Goal: Task Accomplishment & Management: Complete application form

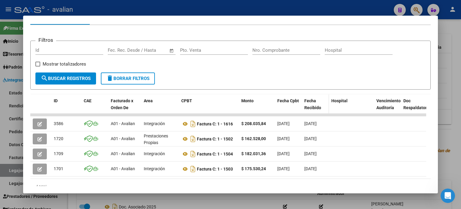
scroll to position [95, 0]
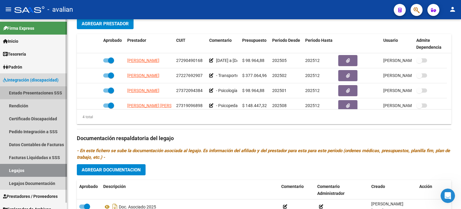
click at [29, 90] on link "Estado Presentaciones SSS" at bounding box center [33, 92] width 67 height 13
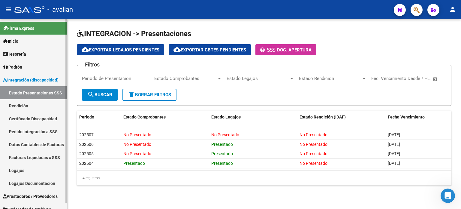
scroll to position [6, 0]
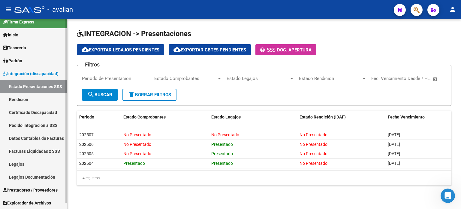
click at [30, 187] on span "Prestadores / Proveedores" at bounding box center [30, 189] width 55 height 7
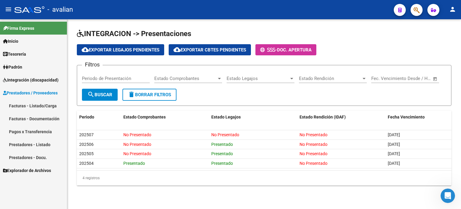
scroll to position [0, 0]
click at [26, 103] on link "Facturas - Listado/Carga" at bounding box center [33, 105] width 67 height 13
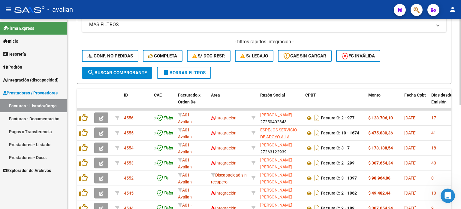
scroll to position [120, 0]
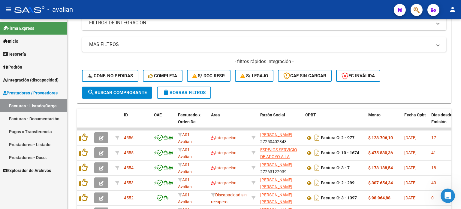
click at [23, 78] on span "Integración (discapacidad)" at bounding box center [31, 80] width 56 height 7
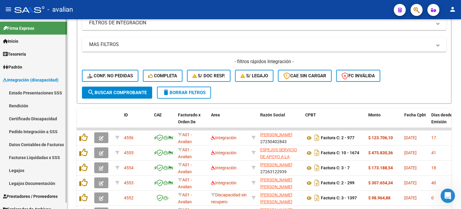
click at [26, 132] on link "Pedido Integración a SSS" at bounding box center [33, 131] width 67 height 13
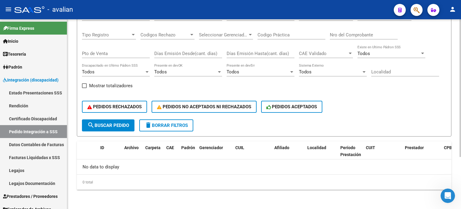
scroll to position [71, 0]
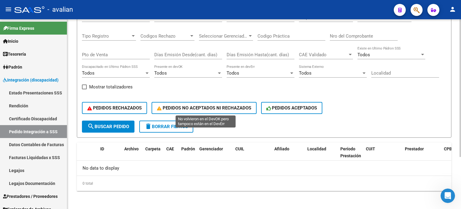
click at [183, 108] on span "PEDIDOS NO ACEPTADOS NI RECHAZADOS" at bounding box center [204, 107] width 94 height 5
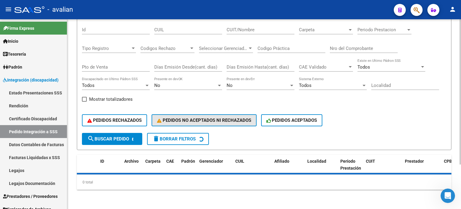
scroll to position [58, 0]
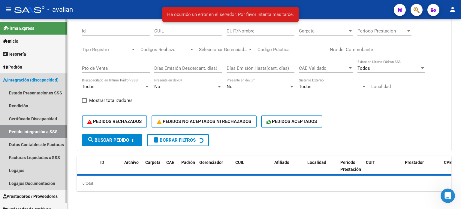
click at [23, 129] on link "Pedido Integración a SSS" at bounding box center [33, 131] width 67 height 13
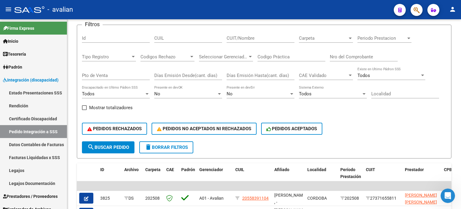
scroll to position [65, 0]
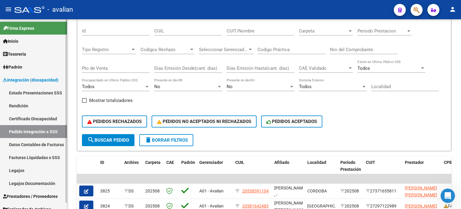
click at [20, 67] on span "Padrón" at bounding box center [12, 67] width 19 height 7
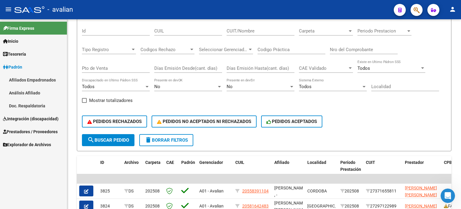
click at [19, 67] on span "Padrón" at bounding box center [12, 67] width 19 height 7
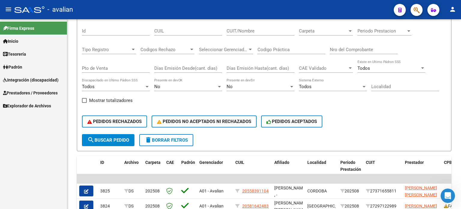
click at [26, 77] on span "Integración (discapacidad)" at bounding box center [31, 80] width 56 height 7
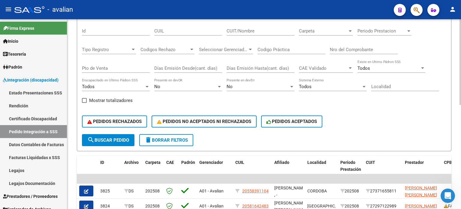
click at [159, 138] on span "delete Borrar Filtros" at bounding box center [166, 139] width 43 height 5
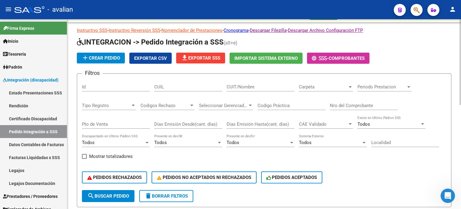
scroll to position [29, 0]
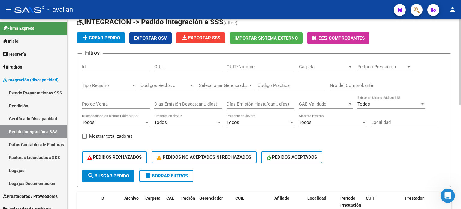
click at [364, 65] on span "Periodo Prestacion" at bounding box center [382, 66] width 49 height 5
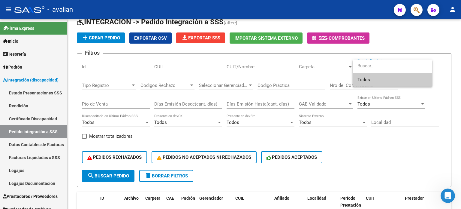
click at [318, 64] on div at bounding box center [230, 104] width 461 height 209
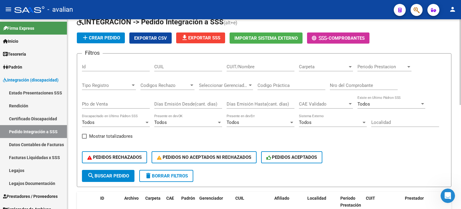
click at [327, 68] on span "Carpeta" at bounding box center [323, 66] width 49 height 5
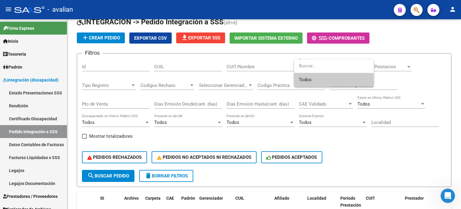
click at [371, 155] on div at bounding box center [230, 104] width 461 height 209
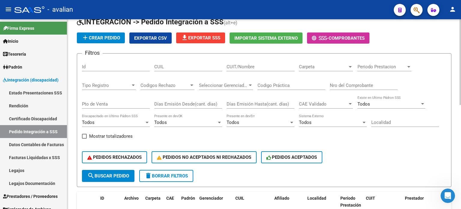
scroll to position [9, 0]
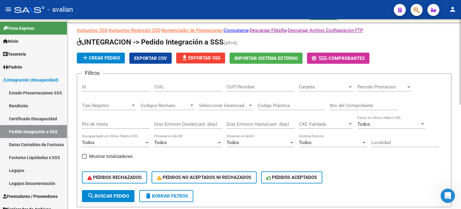
click at [317, 86] on span "Carpeta" at bounding box center [323, 86] width 49 height 5
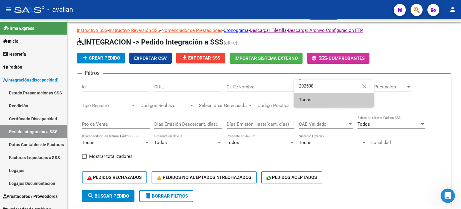
type input "202508"
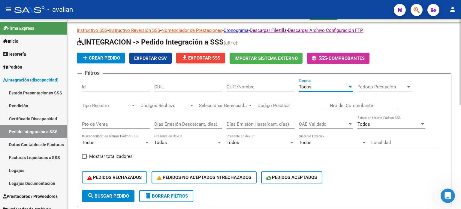
click at [147, 196] on mat-icon "delete" at bounding box center [148, 195] width 7 height 7
click at [318, 86] on div "Todos" at bounding box center [323, 86] width 49 height 5
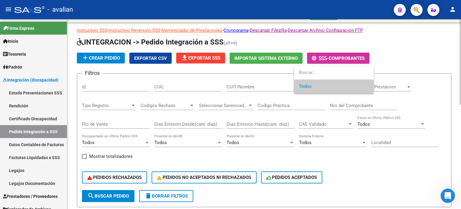
click at [318, 86] on span "Todos" at bounding box center [334, 87] width 70 height 14
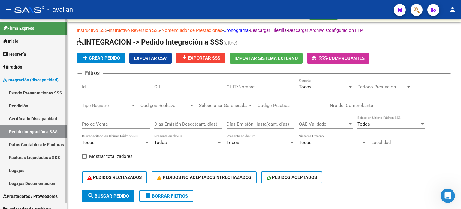
click at [27, 129] on link "Pedido Integración a SSS" at bounding box center [33, 131] width 67 height 13
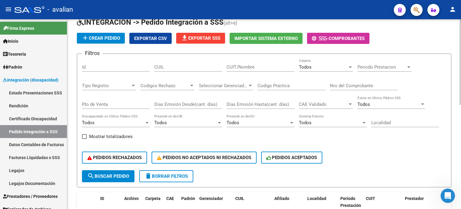
scroll to position [0, 0]
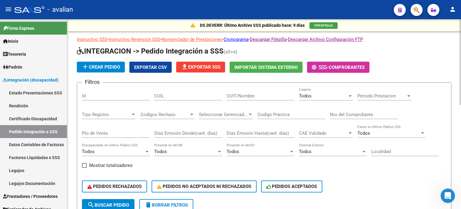
click at [383, 94] on span "Periodo Prestacion" at bounding box center [382, 95] width 49 height 5
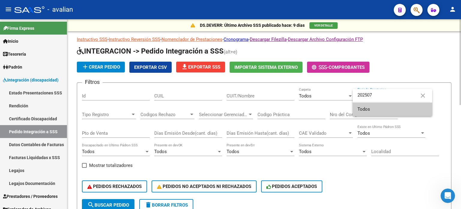
type input "202507"
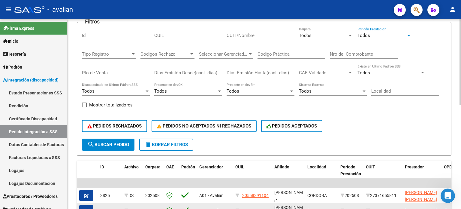
scroll to position [29, 0]
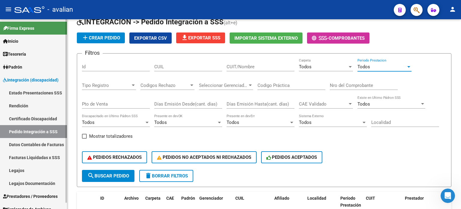
click at [34, 92] on link "Estado Presentaciones SSS" at bounding box center [33, 92] width 67 height 13
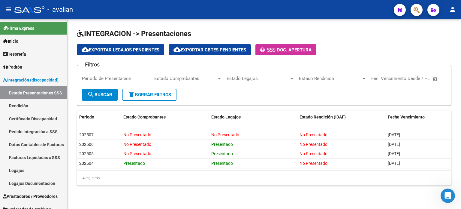
click at [345, 77] on span "Estado Rendición" at bounding box center [330, 78] width 62 height 5
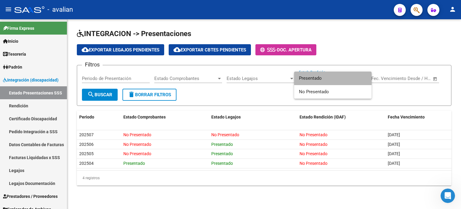
click at [345, 77] on span "Presentado" at bounding box center [333, 78] width 68 height 14
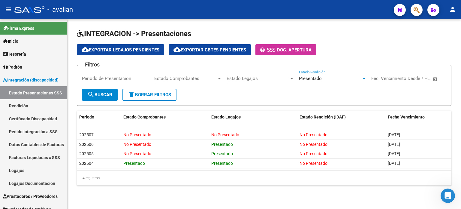
click at [82, 77] on form "Filtros Periodo de Presentación Estado Comprobantes Estado Comprobantes Estado …" at bounding box center [264, 85] width 375 height 41
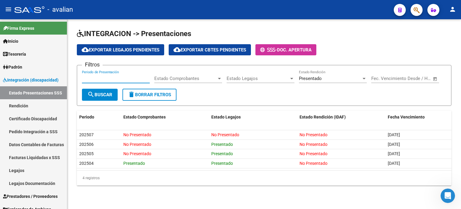
click at [107, 77] on input "Periodo de Presentación" at bounding box center [116, 78] width 68 height 5
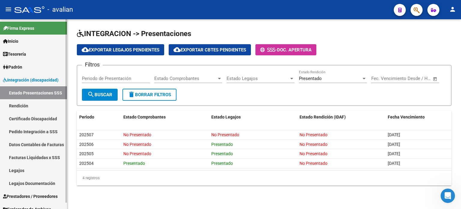
click at [23, 120] on link "Certificado Discapacidad" at bounding box center [33, 118] width 67 height 13
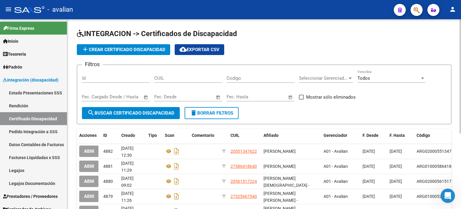
click at [366, 77] on span "Todos" at bounding box center [364, 77] width 13 height 5
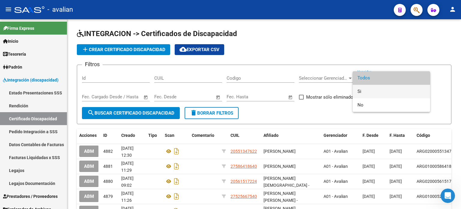
click at [366, 89] on span "Si" at bounding box center [392, 92] width 68 height 14
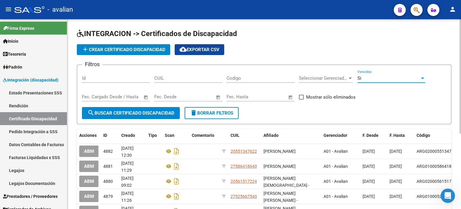
click at [168, 112] on span "search Buscar Certificado Discapacidad" at bounding box center [130, 112] width 87 height 5
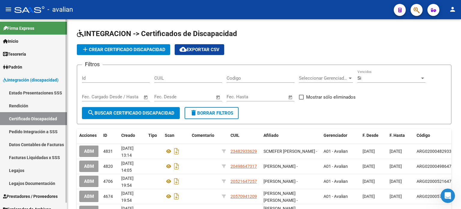
click at [25, 133] on link "Pedido Integración a SSS" at bounding box center [33, 131] width 67 height 13
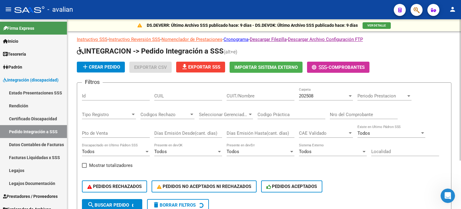
click at [245, 33] on div "DS.DEVERR: Último Archivo SSS publicado hace: 9 días - DS.DEVOK: Último Archivo…" at bounding box center [264, 147] width 394 height 256
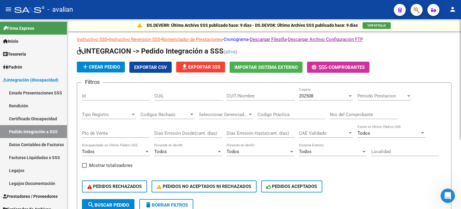
click at [239, 42] on link "Cronograma" at bounding box center [236, 39] width 25 height 5
click at [22, 168] on link "Legajos" at bounding box center [33, 170] width 67 height 13
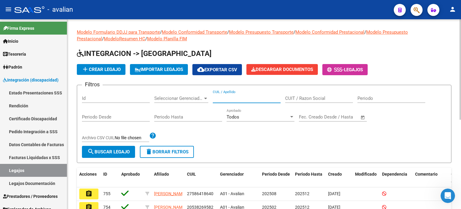
click at [229, 101] on input "CUIL / Apellido" at bounding box center [247, 97] width 68 height 5
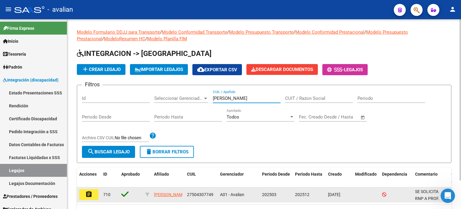
type input "[PERSON_NAME]"
click at [85, 194] on mat-icon "assignment" at bounding box center [88, 193] width 7 height 7
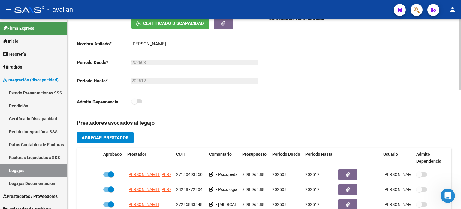
scroll to position [180, 0]
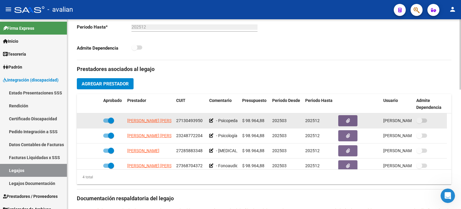
click at [144, 127] on datatable-body-cell "[PERSON_NAME] [PERSON_NAME]" at bounding box center [149, 120] width 49 height 15
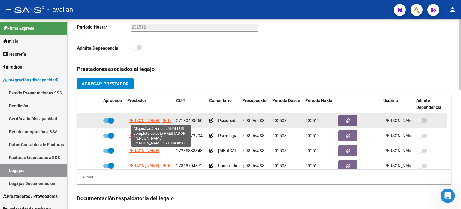
click at [146, 123] on span "[PERSON_NAME] [PERSON_NAME]" at bounding box center [159, 120] width 65 height 5
type textarea "27130493950"
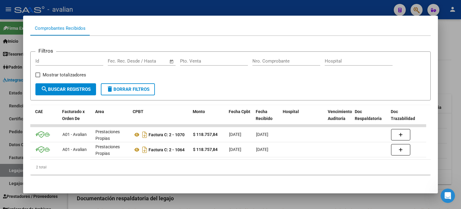
scroll to position [0, 0]
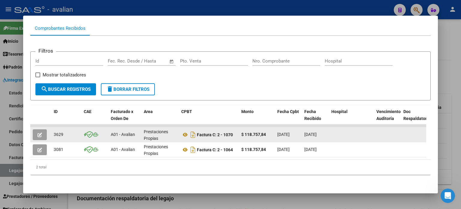
click at [40, 132] on icon "button" at bounding box center [40, 134] width 5 height 5
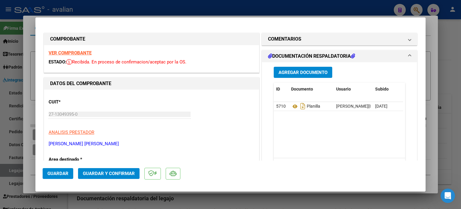
type input "$ 0,00"
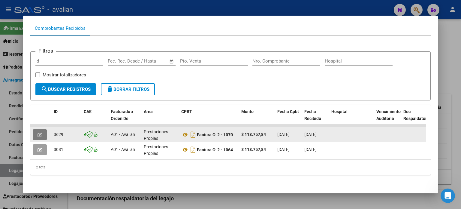
click at [43, 129] on button "button" at bounding box center [40, 134] width 14 height 11
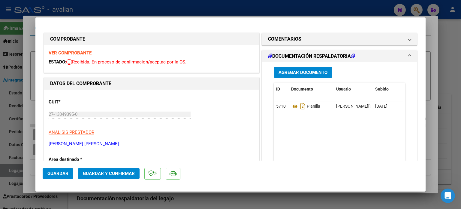
click at [68, 54] on strong "VER COMPROBANTE" at bounding box center [70, 52] width 43 height 5
click at [71, 52] on strong "VER COMPROBANTE" at bounding box center [70, 52] width 43 height 5
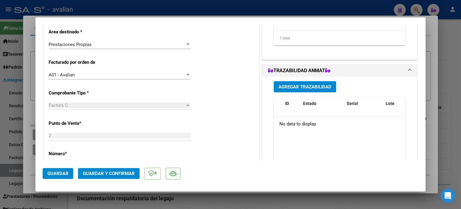
scroll to position [140, 0]
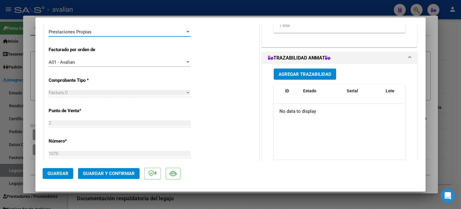
click at [98, 32] on div "Prestaciones Propias" at bounding box center [117, 31] width 137 height 5
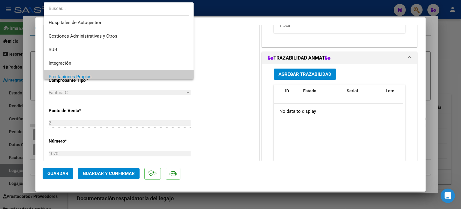
scroll to position [45, 0]
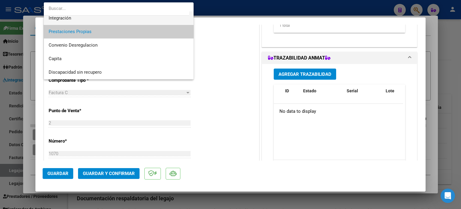
click at [71, 18] on span "Integración" at bounding box center [119, 18] width 141 height 14
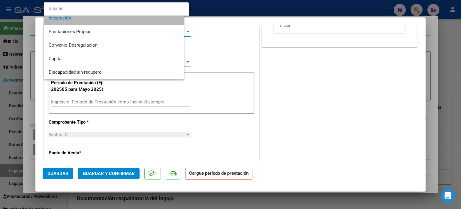
scroll to position [41, 0]
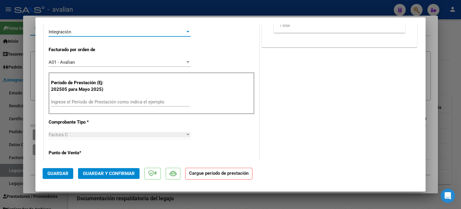
click at [118, 101] on input "Ingrese el Período de Prestación como indica el ejemplo" at bounding box center [120, 101] width 139 height 5
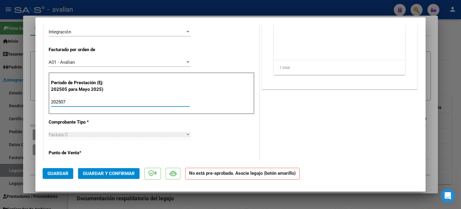
type input "202507"
click at [284, 132] on div "COMENTARIOS Comentarios De la Obra Social: Comentarios de la Obra Social (no vi…" at bounding box center [340, 171] width 158 height 558
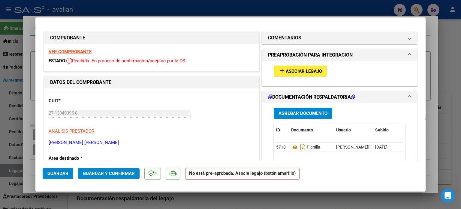
scroll to position [0, 0]
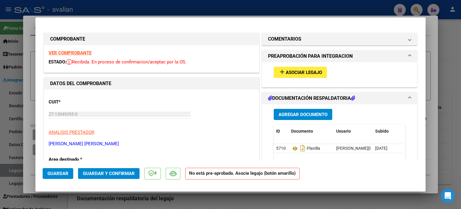
click at [280, 72] on mat-icon "add" at bounding box center [282, 71] width 7 height 7
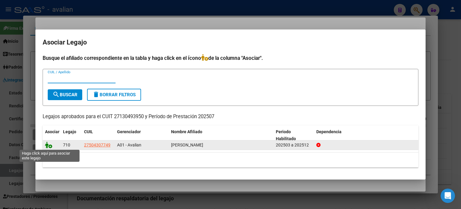
click at [50, 145] on icon at bounding box center [48, 144] width 7 height 7
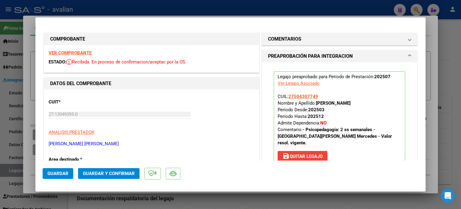
type input "$ 0,00"
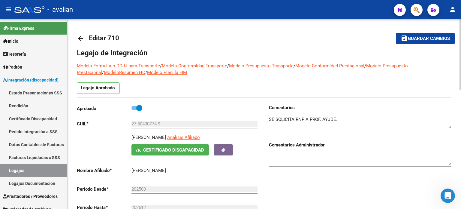
click at [80, 36] on mat-icon "arrow_back" at bounding box center [80, 38] width 7 height 7
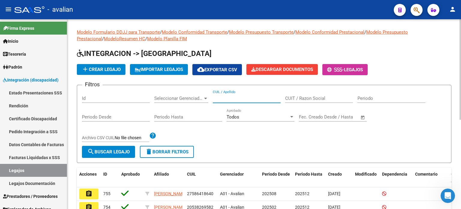
click at [231, 96] on input "CUIL / Apellido" at bounding box center [247, 97] width 68 height 5
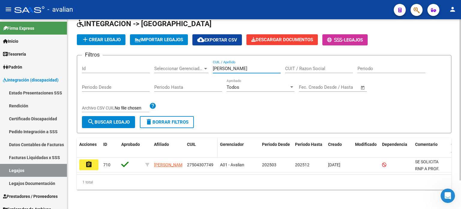
scroll to position [33, 0]
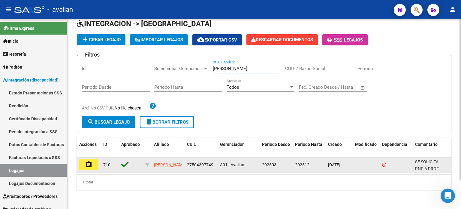
type input "[PERSON_NAME]"
click at [97, 159] on button "assignment" at bounding box center [88, 164] width 19 height 11
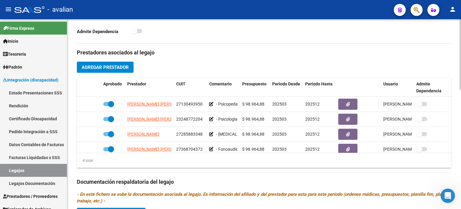
scroll to position [200, 0]
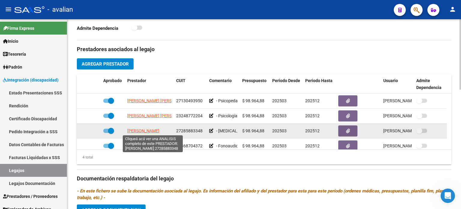
click at [136, 129] on span "[PERSON_NAME]" at bounding box center [143, 130] width 32 height 5
type textarea "27285883348"
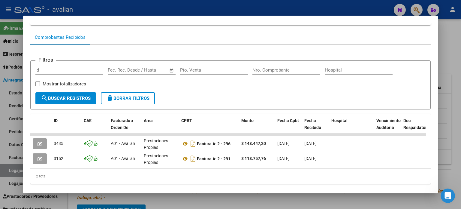
scroll to position [60, 0]
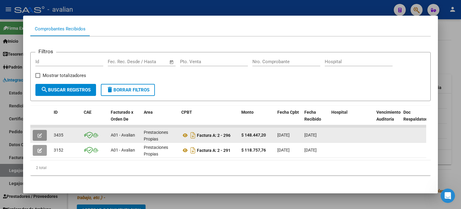
click at [38, 134] on icon "button" at bounding box center [40, 135] width 5 height 5
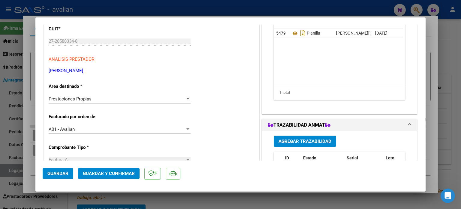
scroll to position [80, 0]
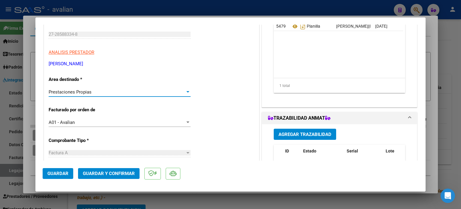
click at [77, 89] on span "Prestaciones Propias" at bounding box center [70, 91] width 43 height 5
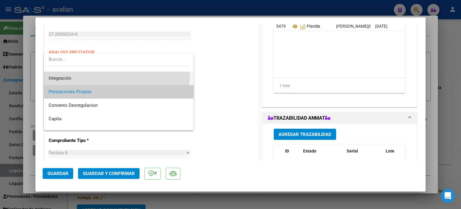
click at [69, 71] on span "Integración" at bounding box center [119, 78] width 141 height 14
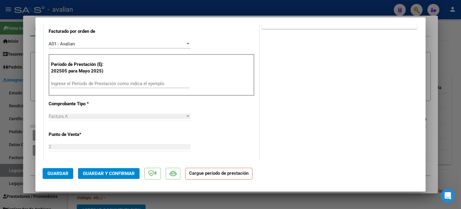
scroll to position [160, 0]
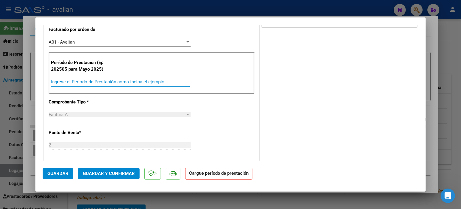
click at [66, 81] on input "Ingrese el Período de Prestación como indica el ejemplo" at bounding box center [120, 81] width 139 height 5
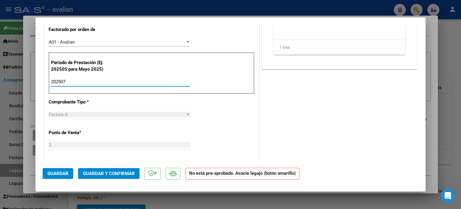
type input "202507"
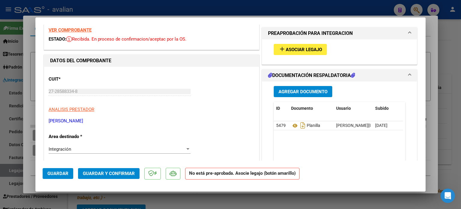
scroll to position [0, 0]
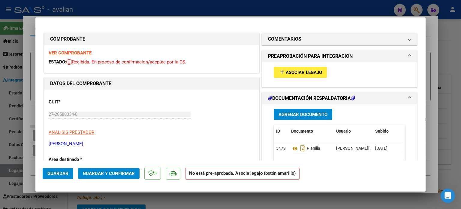
click at [76, 49] on div "VER COMPROBANTE ESTADO: Recibida. En proceso de confirmacion/aceptac por la OS." at bounding box center [151, 58] width 215 height 27
click at [75, 51] on strong "VER COMPROBANTE" at bounding box center [70, 52] width 43 height 5
click at [295, 64] on div "add Asociar Legajo" at bounding box center [339, 72] width 141 height 20
click at [291, 70] on span "Asociar Legajo" at bounding box center [304, 72] width 36 height 5
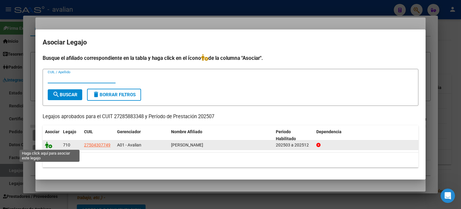
click at [47, 146] on icon at bounding box center [48, 144] width 7 height 7
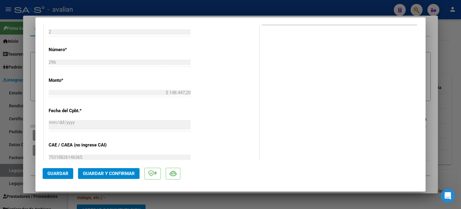
scroll to position [320, 0]
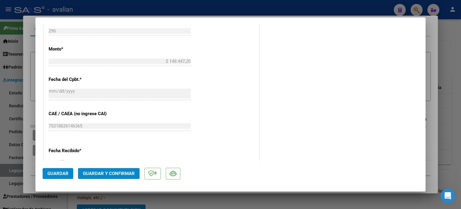
type input "$ 0,00"
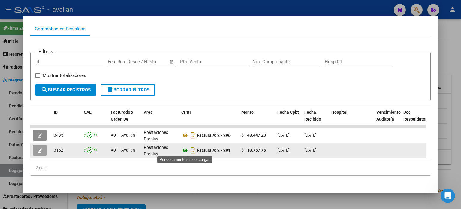
scroll to position [65, 0]
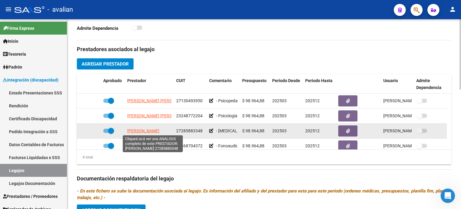
click at [156, 132] on span "[PERSON_NAME]" at bounding box center [143, 130] width 32 height 5
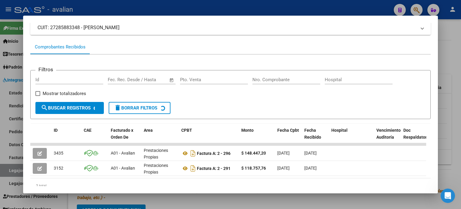
scroll to position [60, 0]
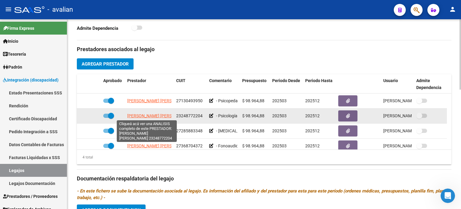
click at [147, 115] on span "[PERSON_NAME] [PERSON_NAME]" at bounding box center [159, 115] width 65 height 5
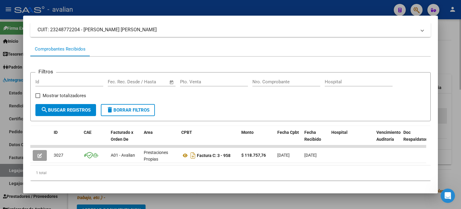
scroll to position [50, 0]
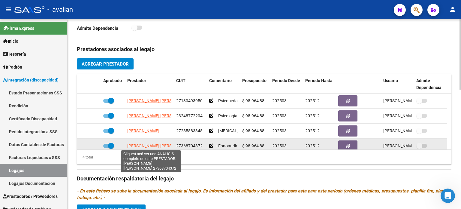
click at [146, 146] on span "[PERSON_NAME] [PERSON_NAME]" at bounding box center [159, 145] width 65 height 5
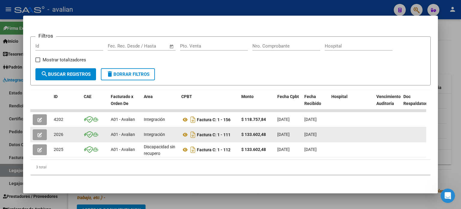
scroll to position [1, 0]
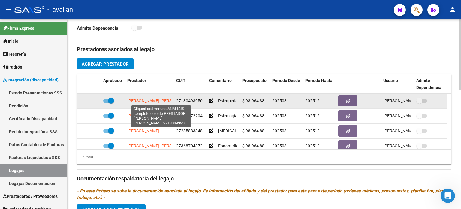
click at [158, 102] on span "[PERSON_NAME] [PERSON_NAME]" at bounding box center [159, 100] width 65 height 5
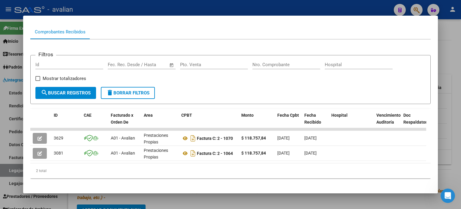
scroll to position [65, 0]
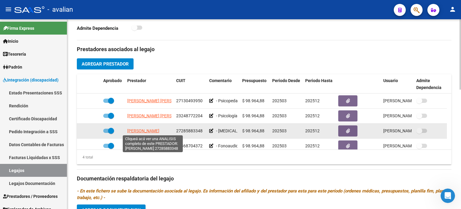
click at [142, 129] on span "[PERSON_NAME]" at bounding box center [143, 130] width 32 height 5
type textarea "27285883348"
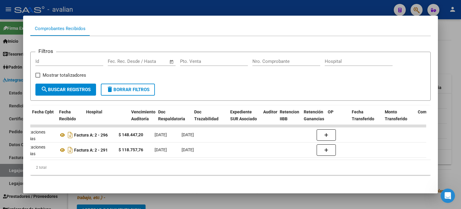
scroll to position [0, 0]
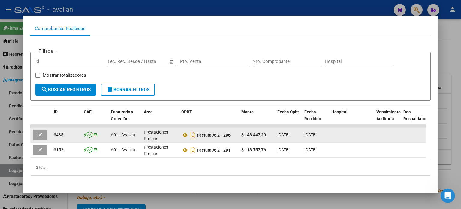
click at [42, 132] on span "button" at bounding box center [40, 134] width 5 height 5
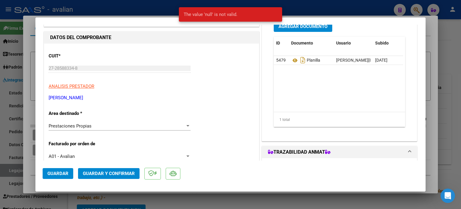
scroll to position [80, 0]
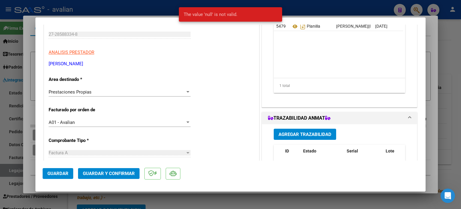
click at [87, 92] on span "Prestaciones Propias" at bounding box center [70, 91] width 43 height 5
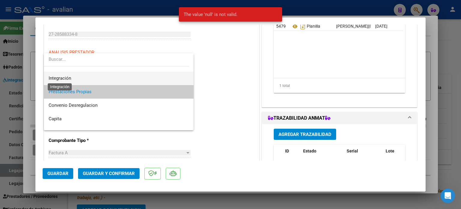
click at [67, 78] on span "Integración" at bounding box center [60, 77] width 23 height 5
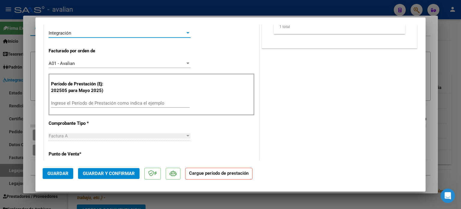
scroll to position [140, 0]
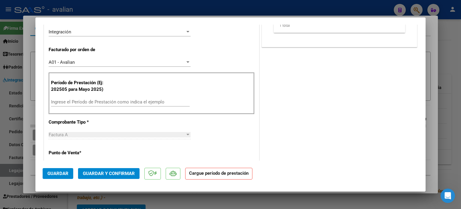
drag, startPoint x: 77, startPoint y: 104, endPoint x: 83, endPoint y: 102, distance: 6.3
click at [77, 103] on div "Ingrese el Período de Prestación como indica el ejemplo" at bounding box center [120, 101] width 139 height 9
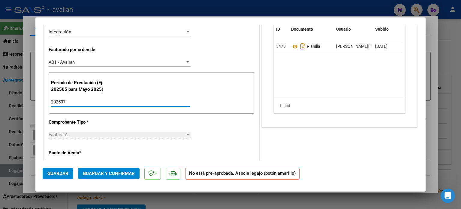
type input "202507"
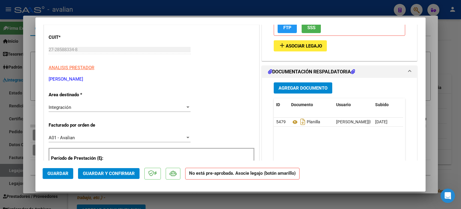
scroll to position [60, 0]
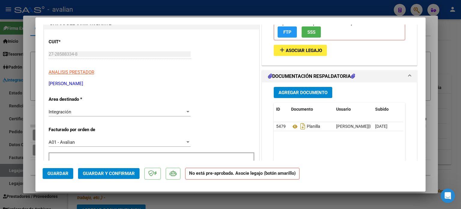
click at [279, 54] on button "add Asociar Legajo" at bounding box center [300, 50] width 53 height 11
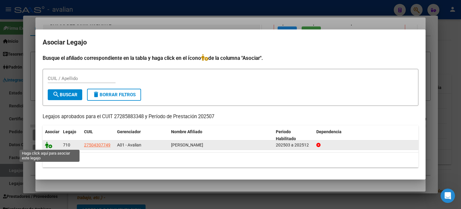
click at [49, 146] on icon at bounding box center [48, 144] width 7 height 7
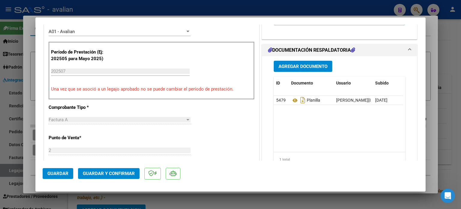
scroll to position [220, 0]
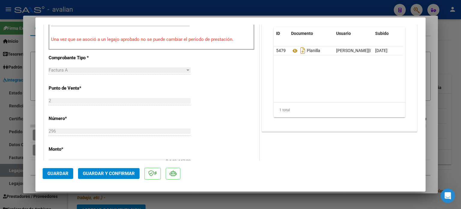
type input "$ 0,00"
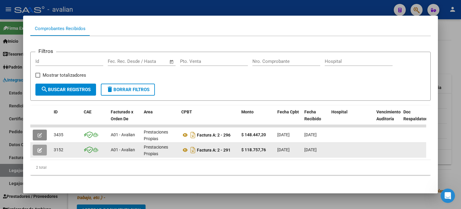
click at [42, 148] on icon "button" at bounding box center [40, 150] width 5 height 5
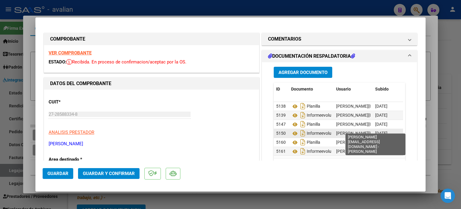
scroll to position [5, 0]
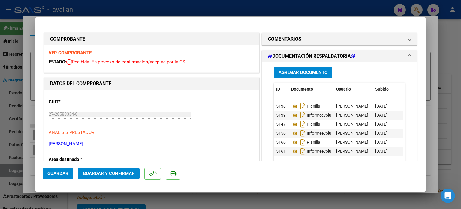
click at [77, 52] on strong "VER COMPROBANTE" at bounding box center [70, 52] width 43 height 5
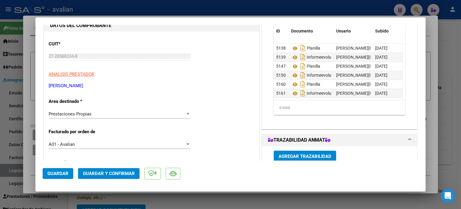
scroll to position [60, 0]
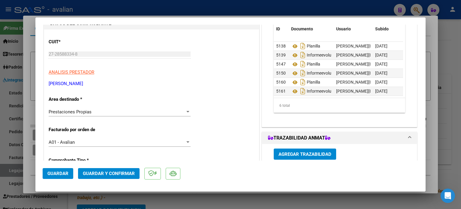
click at [81, 112] on span "Prestaciones Propias" at bounding box center [70, 111] width 43 height 5
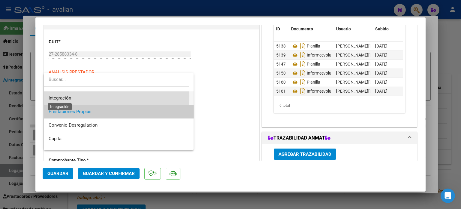
click at [62, 95] on span "Integración" at bounding box center [60, 97] width 23 height 5
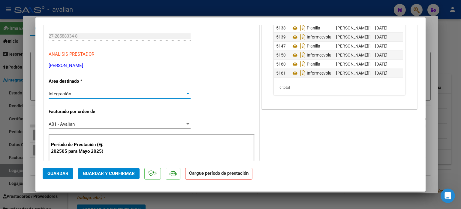
scroll to position [100, 0]
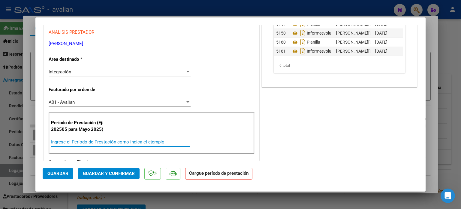
click at [77, 140] on input "Ingrese el Período de Prestación como indica el ejemplo" at bounding box center [120, 141] width 139 height 5
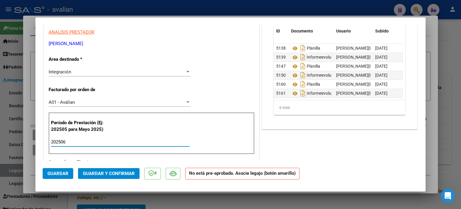
type input "202506"
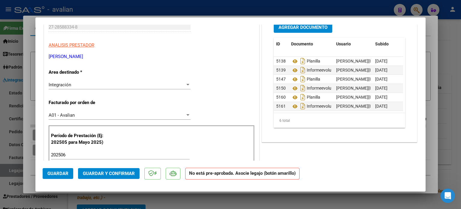
scroll to position [0, 0]
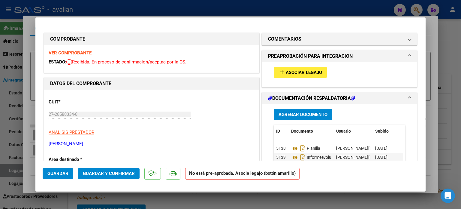
click at [285, 78] on div "add Asociar Legajo" at bounding box center [339, 72] width 141 height 20
click at [286, 75] on span "Asociar Legajo" at bounding box center [304, 72] width 36 height 5
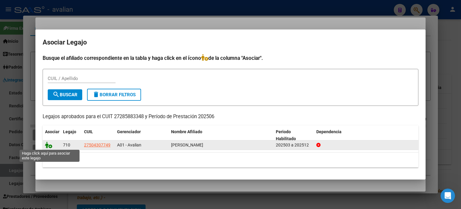
click at [50, 145] on icon at bounding box center [48, 144] width 7 height 7
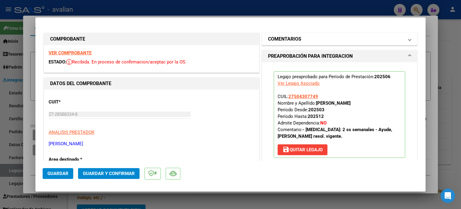
click at [300, 41] on mat-panel-title "COMENTARIOS" at bounding box center [336, 38] width 136 height 7
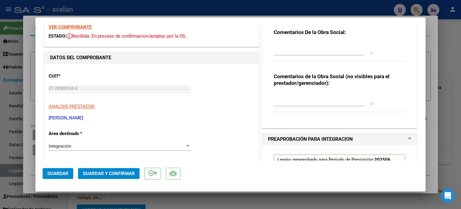
scroll to position [80, 0]
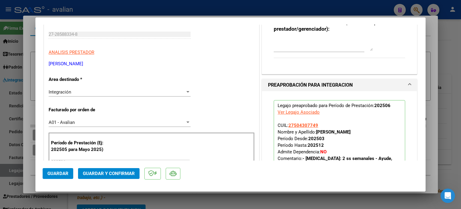
click at [293, 89] on mat-expansion-panel-header "PREAPROBACIÓN PARA INTEGRACION" at bounding box center [339, 85] width 155 height 12
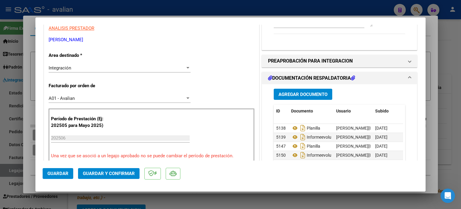
scroll to position [160, 0]
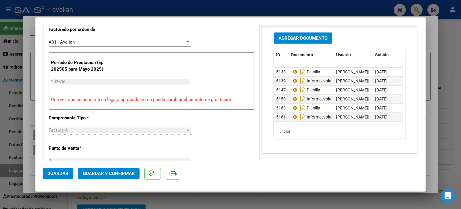
click at [61, 173] on span "Guardar" at bounding box center [57, 173] width 21 height 5
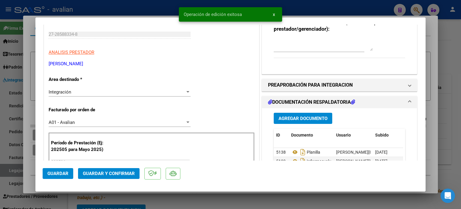
scroll to position [0, 0]
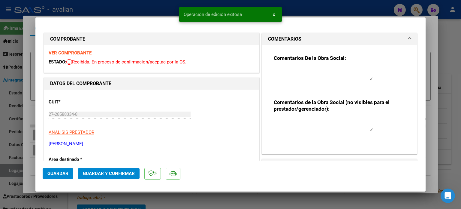
type input "$ 0,00"
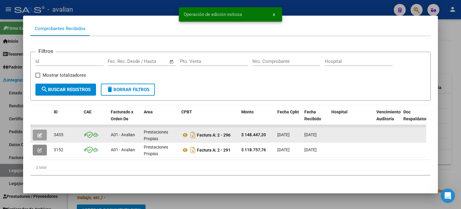
click at [43, 135] on button "button" at bounding box center [40, 134] width 14 height 11
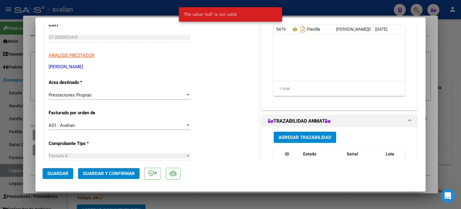
scroll to position [80, 0]
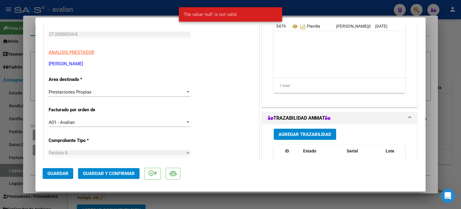
click at [80, 95] on div "Prestaciones Propias Seleccionar Area" at bounding box center [120, 91] width 142 height 9
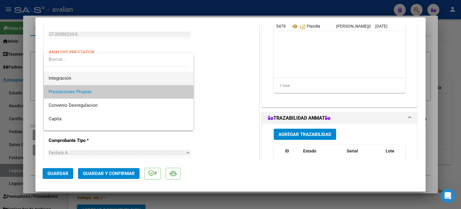
click at [72, 78] on span "Integración" at bounding box center [119, 78] width 141 height 14
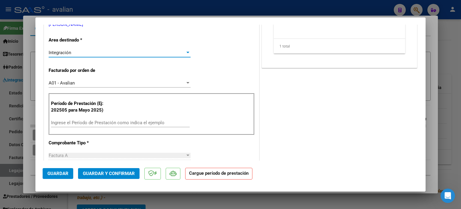
scroll to position [120, 0]
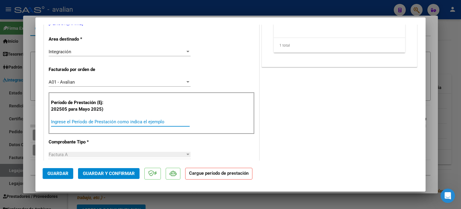
click at [79, 120] on input "Ingrese el Período de Prestación como indica el ejemplo" at bounding box center [120, 121] width 139 height 5
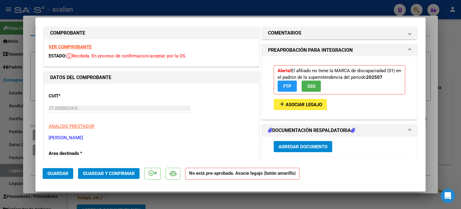
scroll to position [0, 0]
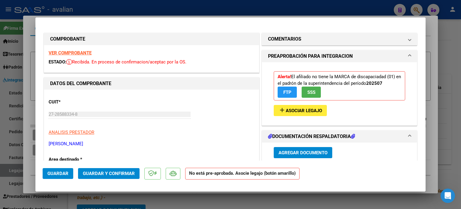
type input "202507"
click at [287, 109] on span "Asociar Legajo" at bounding box center [304, 110] width 36 height 5
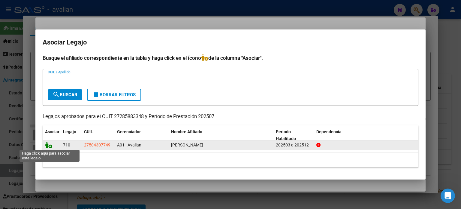
click at [50, 146] on icon at bounding box center [48, 144] width 7 height 7
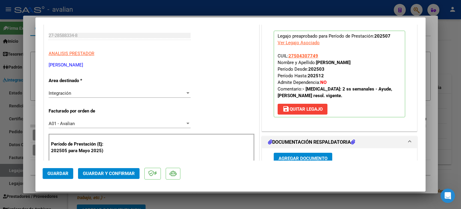
scroll to position [80, 0]
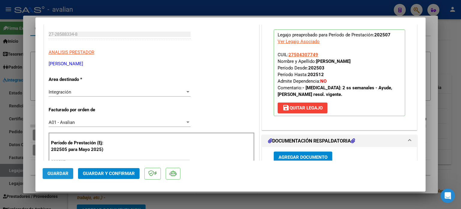
click at [55, 173] on span "Guardar" at bounding box center [57, 173] width 21 height 5
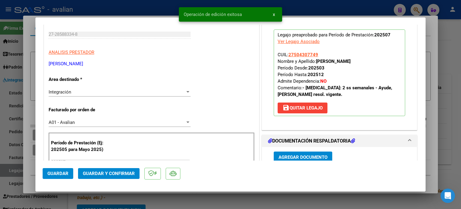
type input "$ 0,00"
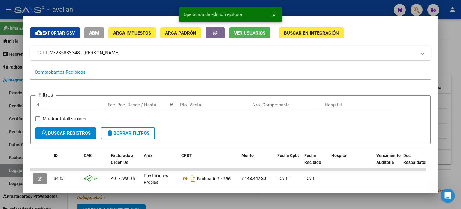
scroll to position [0, 0]
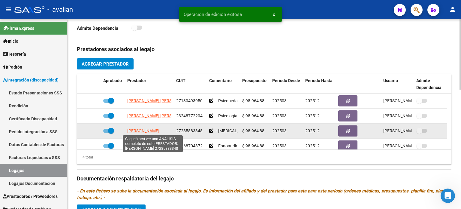
click at [142, 131] on span "[PERSON_NAME]" at bounding box center [143, 130] width 32 height 5
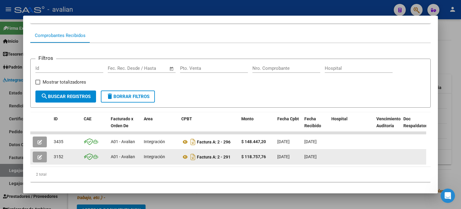
scroll to position [60, 0]
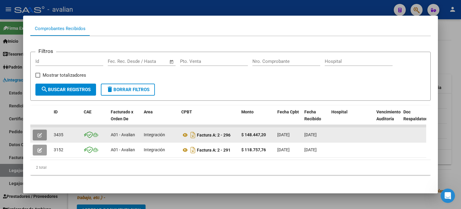
click at [42, 135] on button "button" at bounding box center [40, 134] width 14 height 11
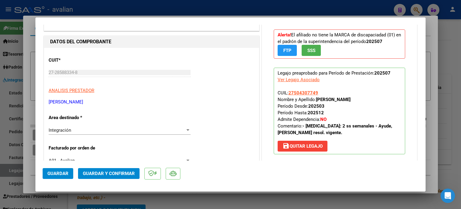
scroll to position [40, 0]
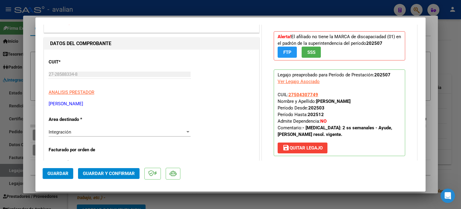
type input "$ 0,00"
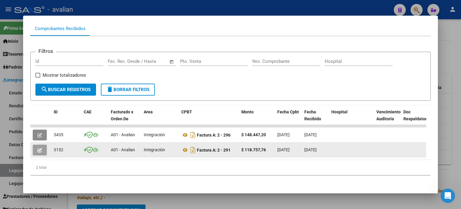
click at [36, 148] on button "button" at bounding box center [40, 149] width 14 height 11
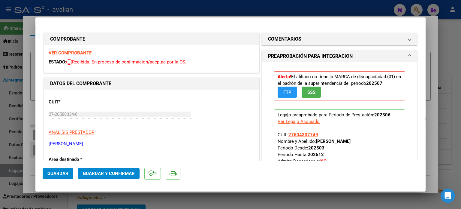
type input "$ 0,00"
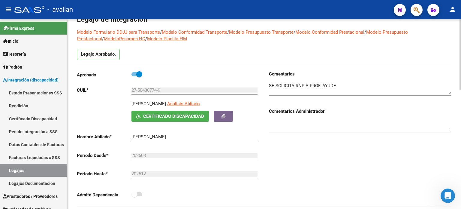
scroll to position [0, 0]
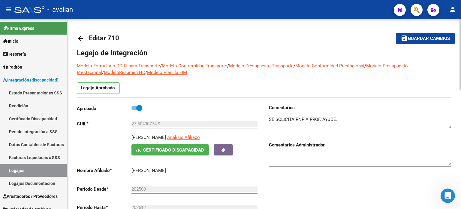
click at [79, 35] on mat-icon "arrow_back" at bounding box center [80, 38] width 7 height 7
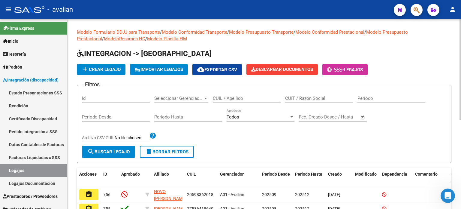
click at [239, 97] on input "CUIL / Apellido" at bounding box center [247, 97] width 68 height 5
type input "[PERSON_NAME]"
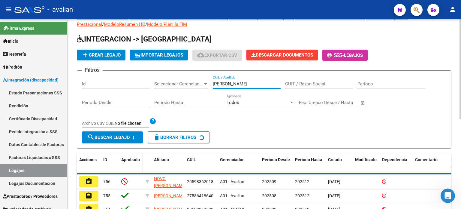
scroll to position [27, 0]
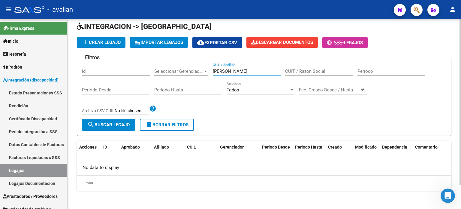
click at [199, 71] on div "Filtros Id Seleccionar Gerenciador Seleccionar Gerenciador [PERSON_NAME] CUIL /…" at bounding box center [264, 91] width 365 height 56
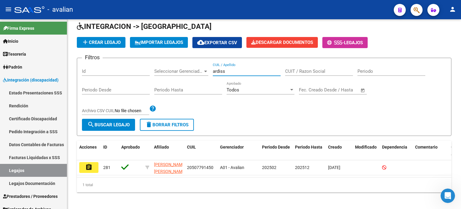
type input "ardiss"
click at [90, 164] on mat-icon "assignment" at bounding box center [88, 166] width 7 height 7
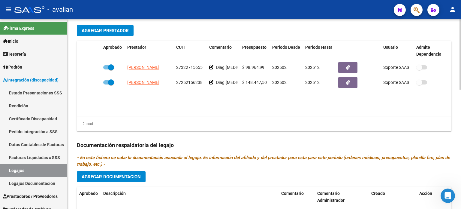
scroll to position [220, 0]
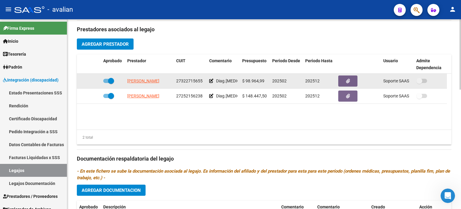
click at [132, 77] on datatable-body-cell "[PERSON_NAME]" at bounding box center [149, 81] width 49 height 15
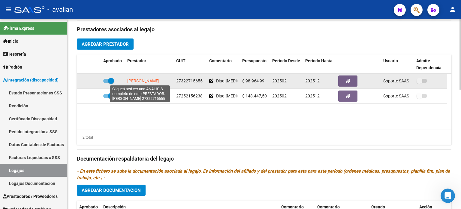
click at [131, 81] on span "[PERSON_NAME]" at bounding box center [143, 80] width 32 height 5
type textarea "27322715655"
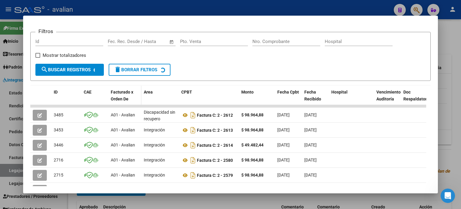
scroll to position [87, 0]
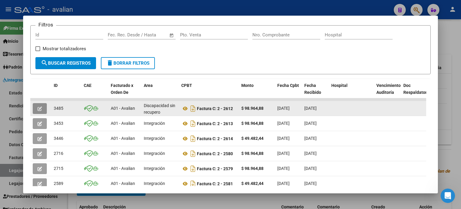
click at [35, 107] on button "button" at bounding box center [40, 108] width 14 height 11
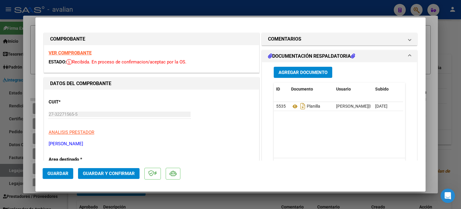
scroll to position [0, 0]
type input "$ 0,00"
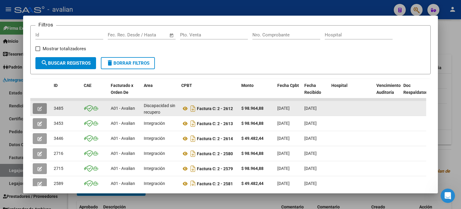
click at [44, 106] on button "button" at bounding box center [40, 108] width 14 height 11
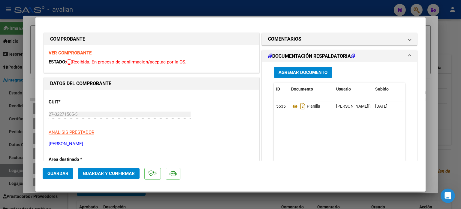
click at [69, 52] on strong "VER COMPROBANTE" at bounding box center [70, 52] width 43 height 5
type input "$ 0,00"
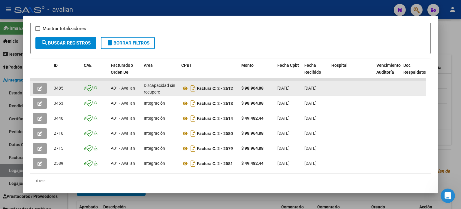
click at [44, 86] on button "button" at bounding box center [40, 88] width 14 height 11
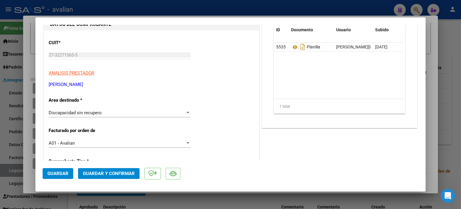
scroll to position [80, 0]
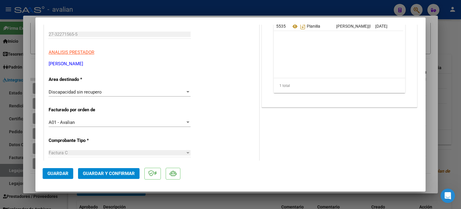
click at [114, 90] on div "Discapacidad sin recupero" at bounding box center [117, 91] width 137 height 5
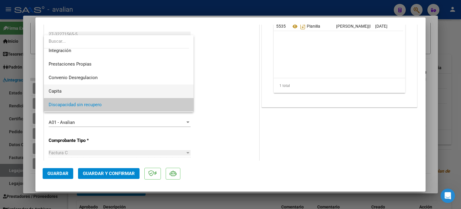
scroll to position [38, 0]
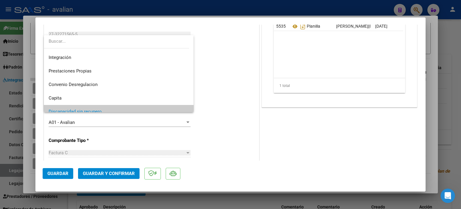
click at [244, 84] on div at bounding box center [230, 104] width 461 height 209
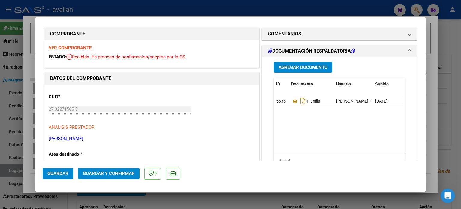
scroll to position [0, 0]
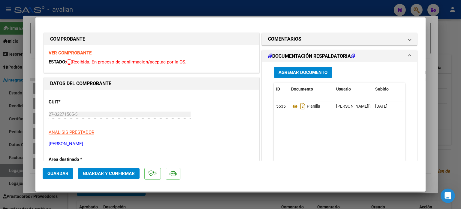
type input "$ 0,00"
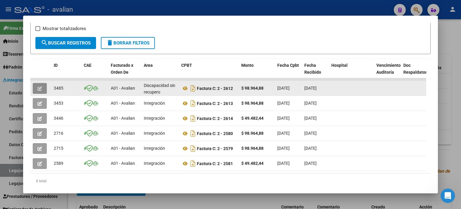
click at [41, 87] on icon "button" at bounding box center [40, 88] width 5 height 5
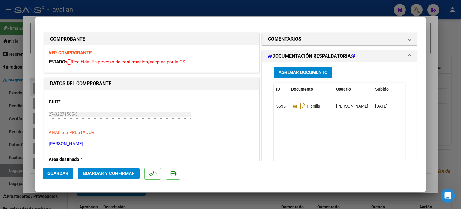
type input "$ 0,00"
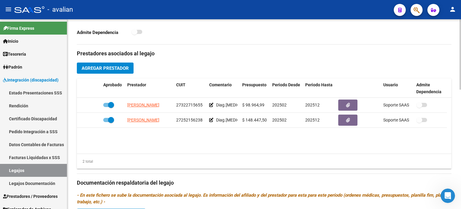
scroll to position [220, 0]
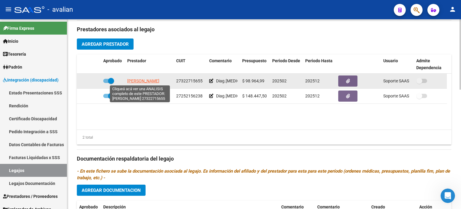
click at [143, 80] on span "[PERSON_NAME]" at bounding box center [143, 80] width 32 height 5
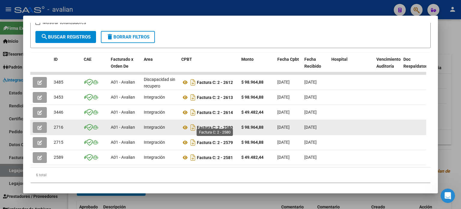
scroll to position [123, 0]
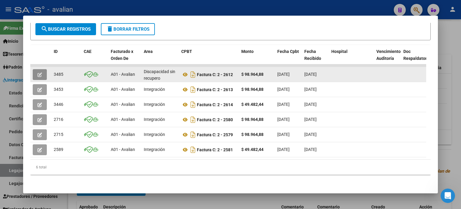
click at [42, 69] on button "button" at bounding box center [40, 74] width 14 height 11
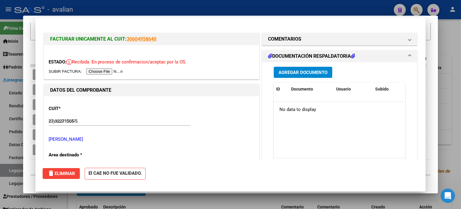
type input "$ 0,00"
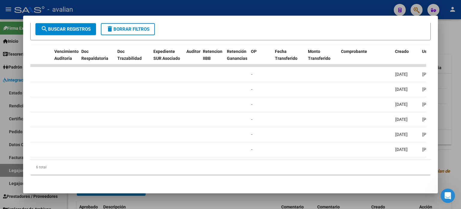
scroll to position [0, 0]
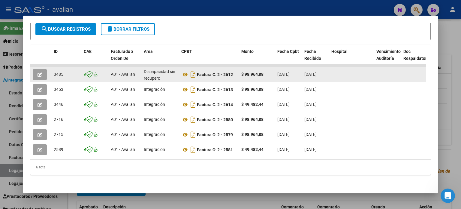
click at [41, 69] on button "button" at bounding box center [40, 74] width 14 height 11
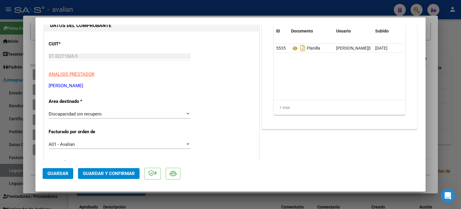
scroll to position [80, 0]
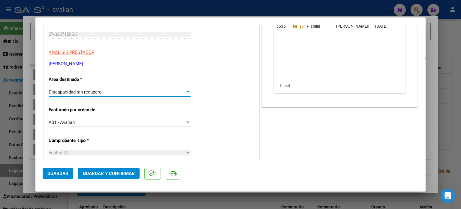
click at [74, 93] on span "Discapacidad sin recupero" at bounding box center [75, 91] width 53 height 5
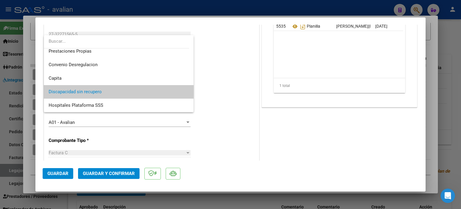
scroll to position [38, 0]
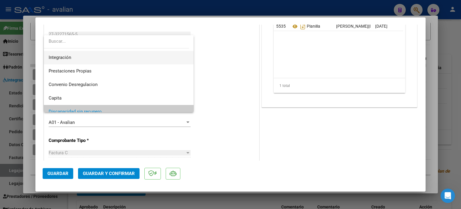
click at [77, 58] on span "Integración" at bounding box center [119, 58] width 141 height 14
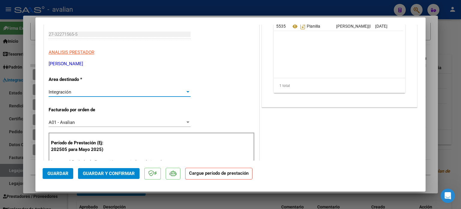
scroll to position [100, 0]
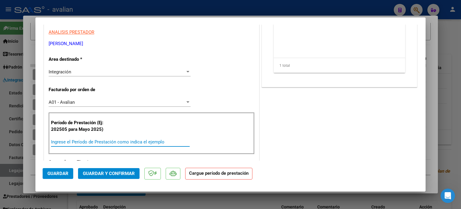
click at [91, 139] on input "Ingrese el Período de Prestación como indica el ejemplo" at bounding box center [120, 141] width 139 height 5
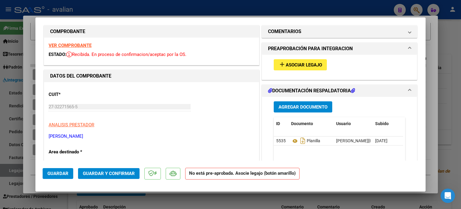
scroll to position [0, 0]
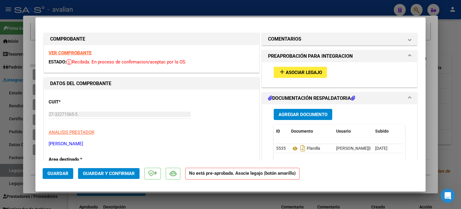
type input "202507"
click at [280, 73] on mat-icon "add" at bounding box center [282, 71] width 7 height 7
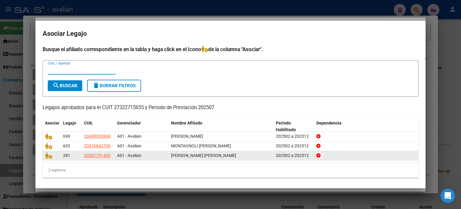
scroll to position [1, 0]
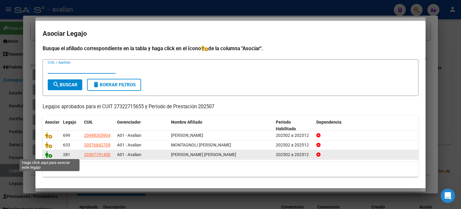
click at [50, 156] on icon at bounding box center [48, 154] width 7 height 7
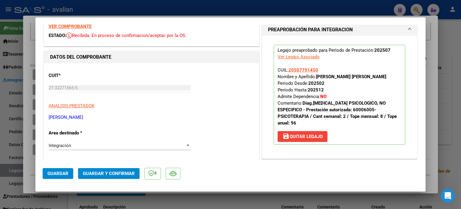
scroll to position [20, 0]
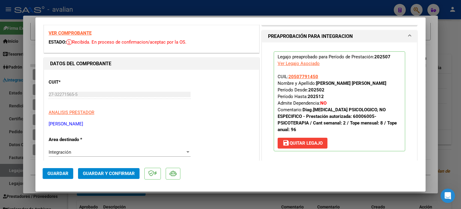
click at [295, 143] on span "save [PERSON_NAME]" at bounding box center [303, 142] width 40 height 5
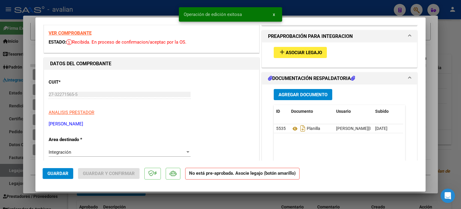
scroll to position [40, 0]
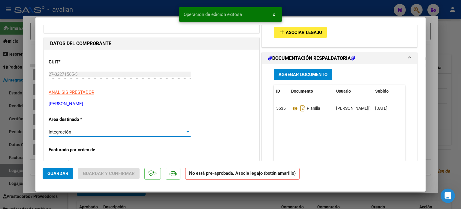
click at [72, 132] on div "Integración" at bounding box center [117, 131] width 137 height 5
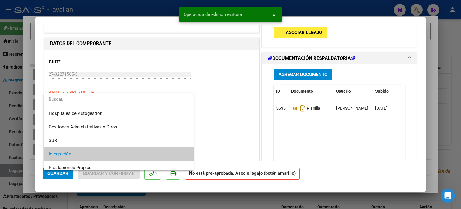
scroll to position [22, 0]
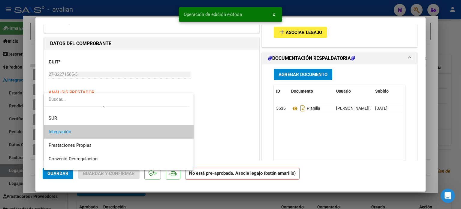
click at [241, 119] on div at bounding box center [230, 104] width 461 height 209
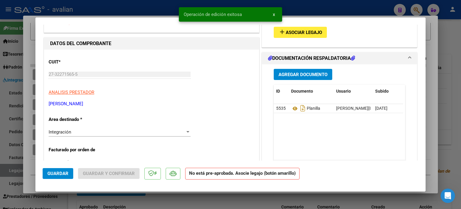
click at [72, 135] on div "Integración Seleccionar Area" at bounding box center [120, 131] width 142 height 9
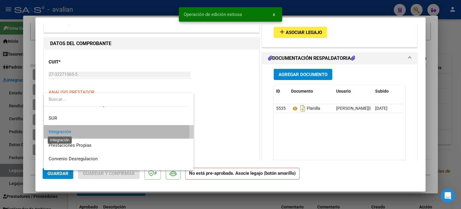
click at [66, 129] on span "Integración" at bounding box center [60, 131] width 23 height 5
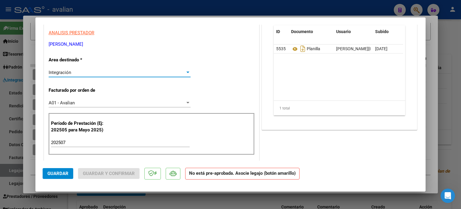
scroll to position [100, 0]
click at [73, 143] on input "202507" at bounding box center [120, 141] width 139 height 5
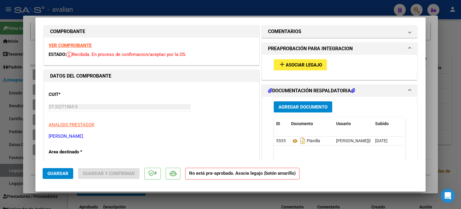
scroll to position [0, 0]
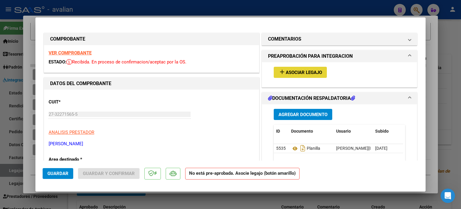
click at [295, 73] on span "Asociar Legajo" at bounding box center [304, 72] width 36 height 5
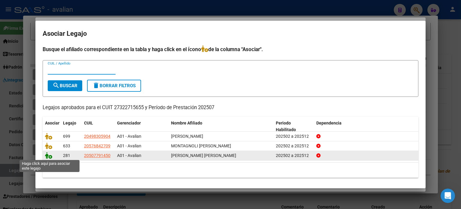
click at [50, 156] on icon at bounding box center [48, 155] width 7 height 7
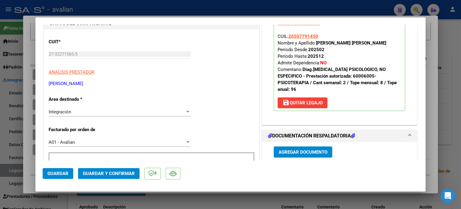
scroll to position [80, 0]
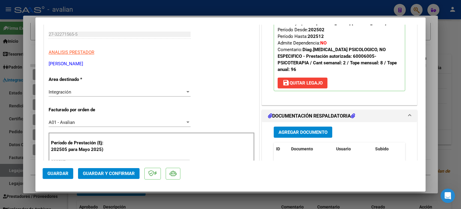
click at [58, 173] on span "Guardar" at bounding box center [57, 173] width 21 height 5
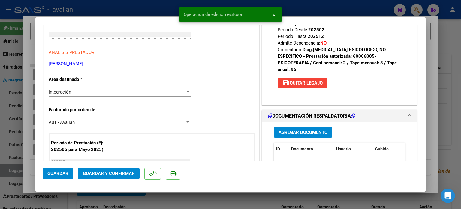
type input "$ 0,00"
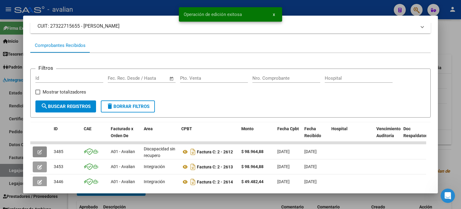
scroll to position [43, 0]
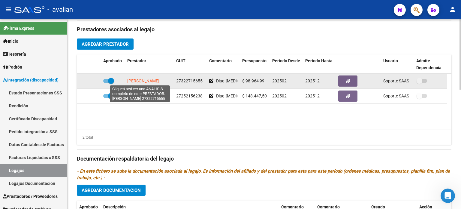
click at [134, 80] on span "[PERSON_NAME]" at bounding box center [143, 80] width 32 height 5
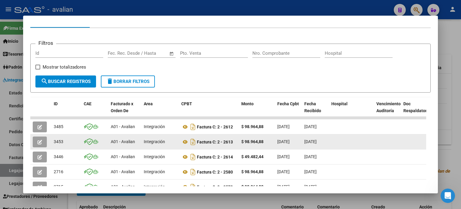
scroll to position [80, 0]
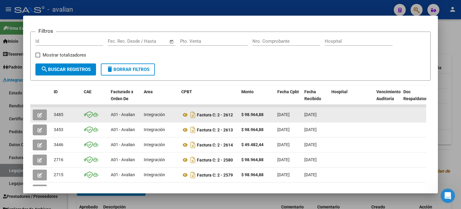
click at [170, 115] on div "Integración" at bounding box center [160, 114] width 33 height 7
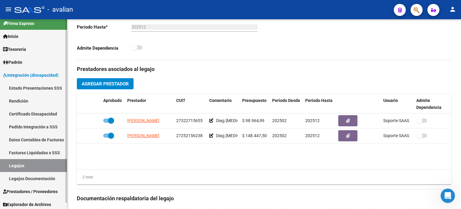
scroll to position [6, 0]
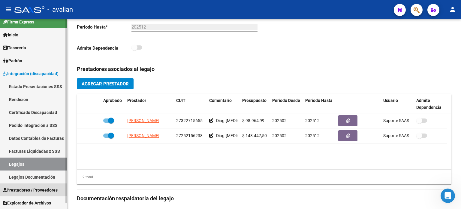
click at [28, 187] on span "Prestadores / Proveedores" at bounding box center [30, 189] width 55 height 7
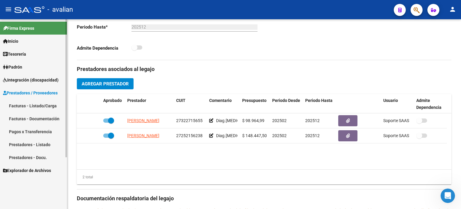
scroll to position [0, 0]
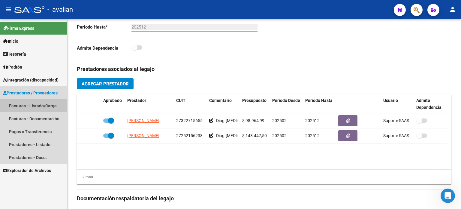
click at [24, 108] on link "Facturas - Listado/Carga" at bounding box center [33, 105] width 67 height 13
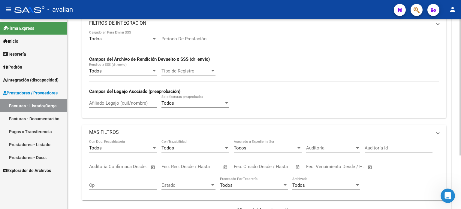
scroll to position [74, 0]
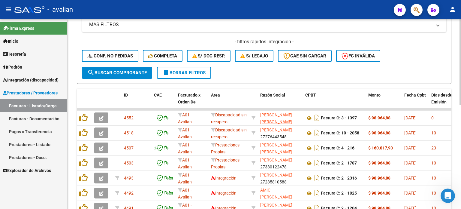
click at [199, 70] on span "delete Borrar Filtros" at bounding box center [183, 72] width 43 height 5
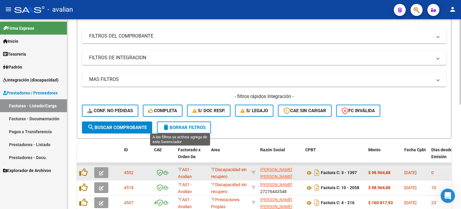
scroll to position [140, 0]
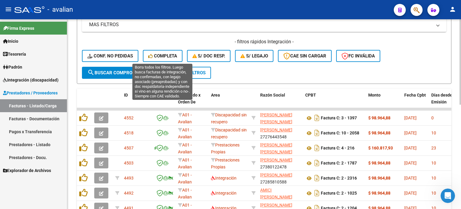
click at [162, 55] on span "Completa" at bounding box center [162, 55] width 29 height 5
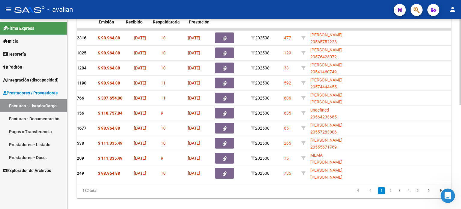
scroll to position [0, 302]
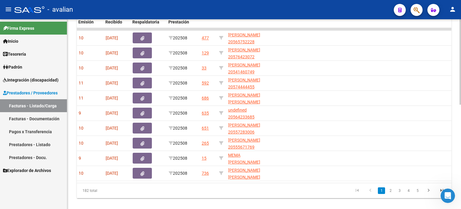
click at [420, 193] on link "5" at bounding box center [417, 190] width 7 height 7
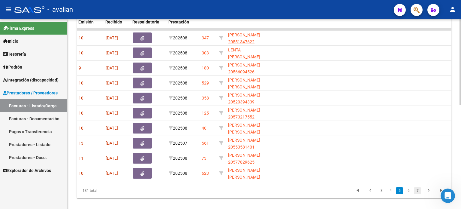
click at [418, 193] on link "7" at bounding box center [417, 190] width 7 height 7
click at [418, 193] on link "9" at bounding box center [417, 190] width 7 height 7
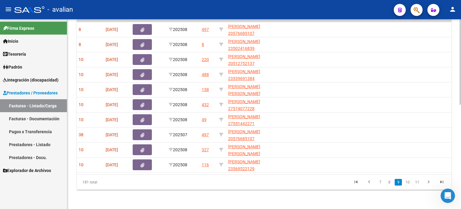
click at [444, 182] on icon "go to last page" at bounding box center [442, 182] width 8 height 7
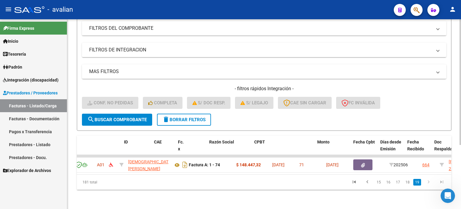
scroll to position [0, 0]
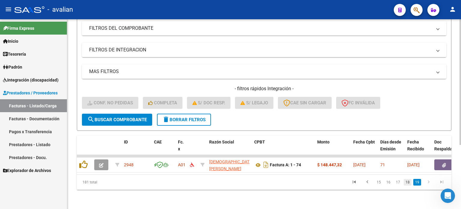
click at [410, 183] on link "18" at bounding box center [408, 182] width 8 height 7
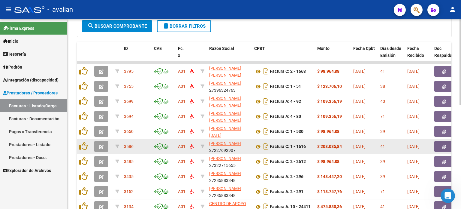
scroll to position [197, 0]
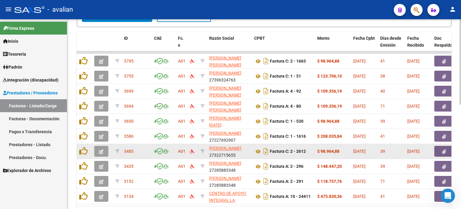
drag, startPoint x: 125, startPoint y: 149, endPoint x: 136, endPoint y: 149, distance: 10.8
click at [136, 149] on div "3485" at bounding box center [136, 151] width 25 height 7
click at [102, 151] on icon "button" at bounding box center [101, 151] width 5 height 5
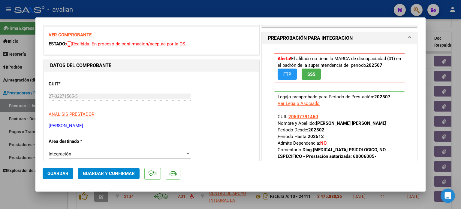
scroll to position [20, 0]
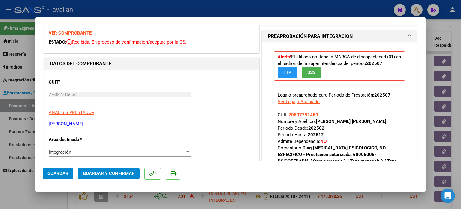
type input "$ 0,00"
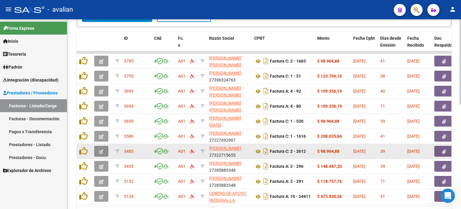
click at [103, 149] on icon "button" at bounding box center [101, 151] width 5 height 5
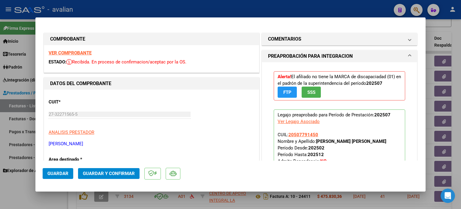
drag, startPoint x: 371, startPoint y: 139, endPoint x: 377, endPoint y: 140, distance: 6.6
click at [377, 140] on p "Legajo preaprobado para Período de Prestación: 202507 Ver Legajo Asociado CUIL:…" at bounding box center [340, 159] width 132 height 100
drag, startPoint x: 374, startPoint y: 110, endPoint x: 390, endPoint y: 115, distance: 16.4
click at [390, 115] on p "Legajo preaprobado para Período de Prestación: 202507 Ver Legajo Asociado CUIL:…" at bounding box center [340, 159] width 132 height 100
click at [378, 131] on p "Legajo preaprobado para Período de Prestación: 202507 Ver Legajo Asociado CUIL:…" at bounding box center [340, 159] width 132 height 100
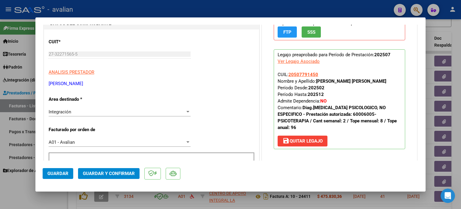
scroll to position [40, 0]
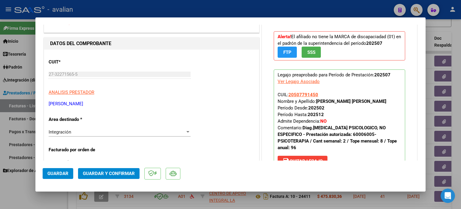
click at [303, 81] on div "Ver Legajo Asociado" at bounding box center [299, 81] width 42 height 7
type input "$ 0,00"
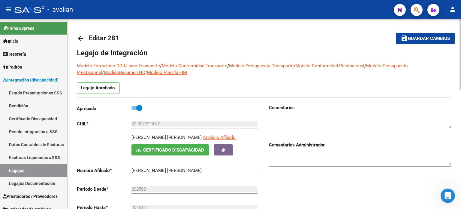
click at [78, 37] on mat-icon "arrow_back" at bounding box center [80, 38] width 7 height 7
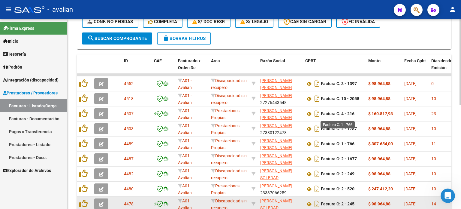
scroll to position [232, 0]
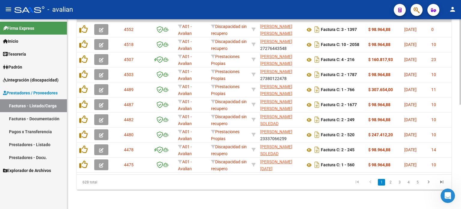
click at [444, 180] on icon "go to last page" at bounding box center [442, 182] width 8 height 7
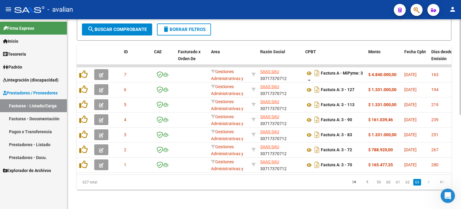
click at [408, 182] on link "62" at bounding box center [408, 182] width 8 height 7
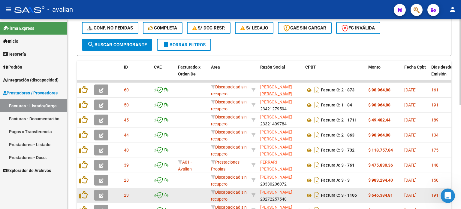
scroll to position [131, 0]
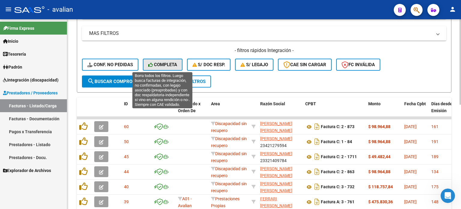
click at [152, 65] on icon at bounding box center [151, 64] width 6 height 5
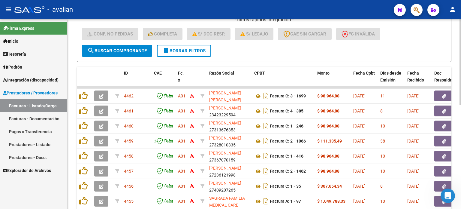
scroll to position [232, 0]
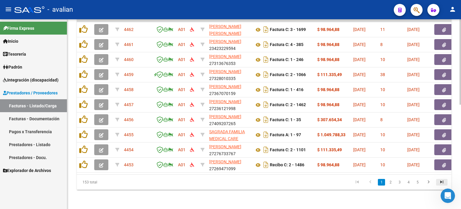
click at [440, 181] on icon "go to last page" at bounding box center [442, 182] width 8 height 7
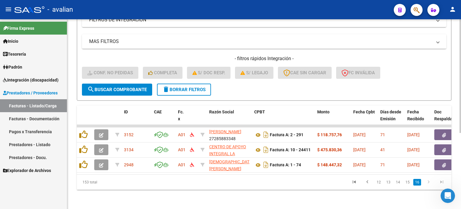
scroll to position [126, 0]
click at [408, 182] on link "15" at bounding box center [408, 182] width 8 height 7
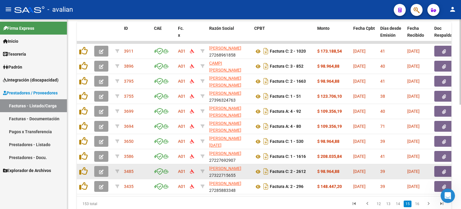
scroll to position [186, 0]
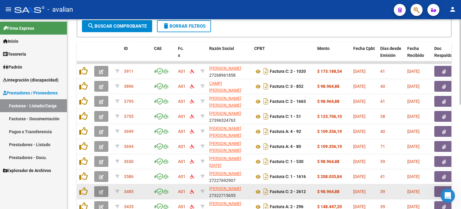
click at [99, 190] on icon "button" at bounding box center [101, 191] width 5 height 5
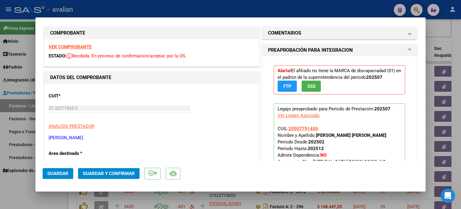
scroll to position [0, 0]
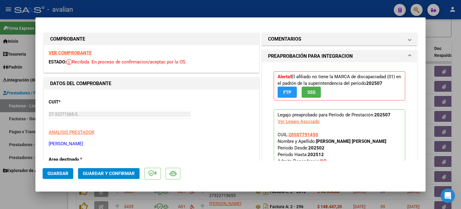
click at [77, 49] on div "VER COMPROBANTE ESTADO: Recibida. En proceso de confirmacion/aceptac por la OS." at bounding box center [151, 58] width 215 height 27
click at [83, 51] on strong "VER COMPROBANTE" at bounding box center [70, 52] width 43 height 5
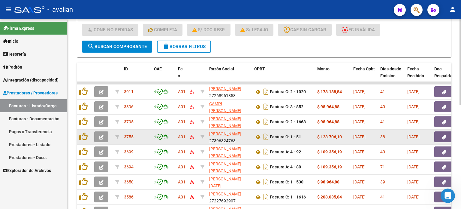
scroll to position [167, 0]
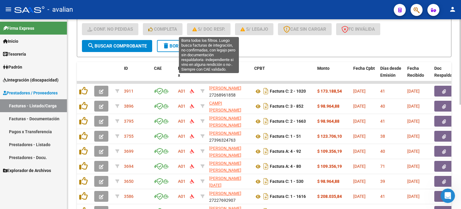
click at [184, 41] on button "delete Borrar Filtros" at bounding box center [184, 46] width 54 height 12
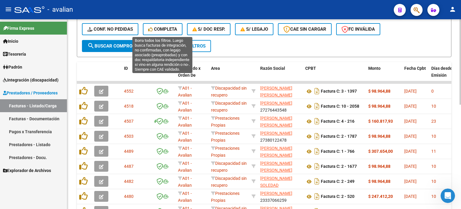
click at [163, 26] on span "Completa" at bounding box center [162, 28] width 29 height 5
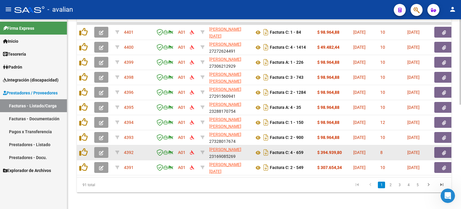
scroll to position [232, 0]
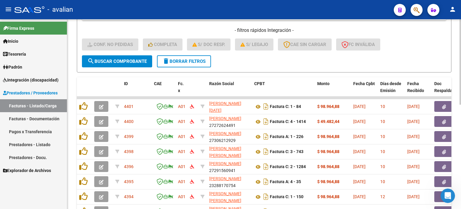
click at [206, 65] on button "delete Borrar Filtros" at bounding box center [184, 61] width 54 height 12
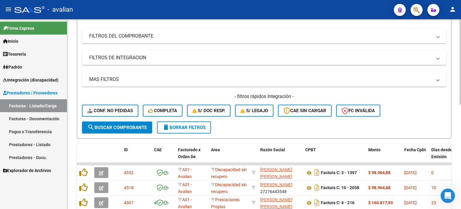
scroll to position [151, 0]
